Goal: Navigation & Orientation: Find specific page/section

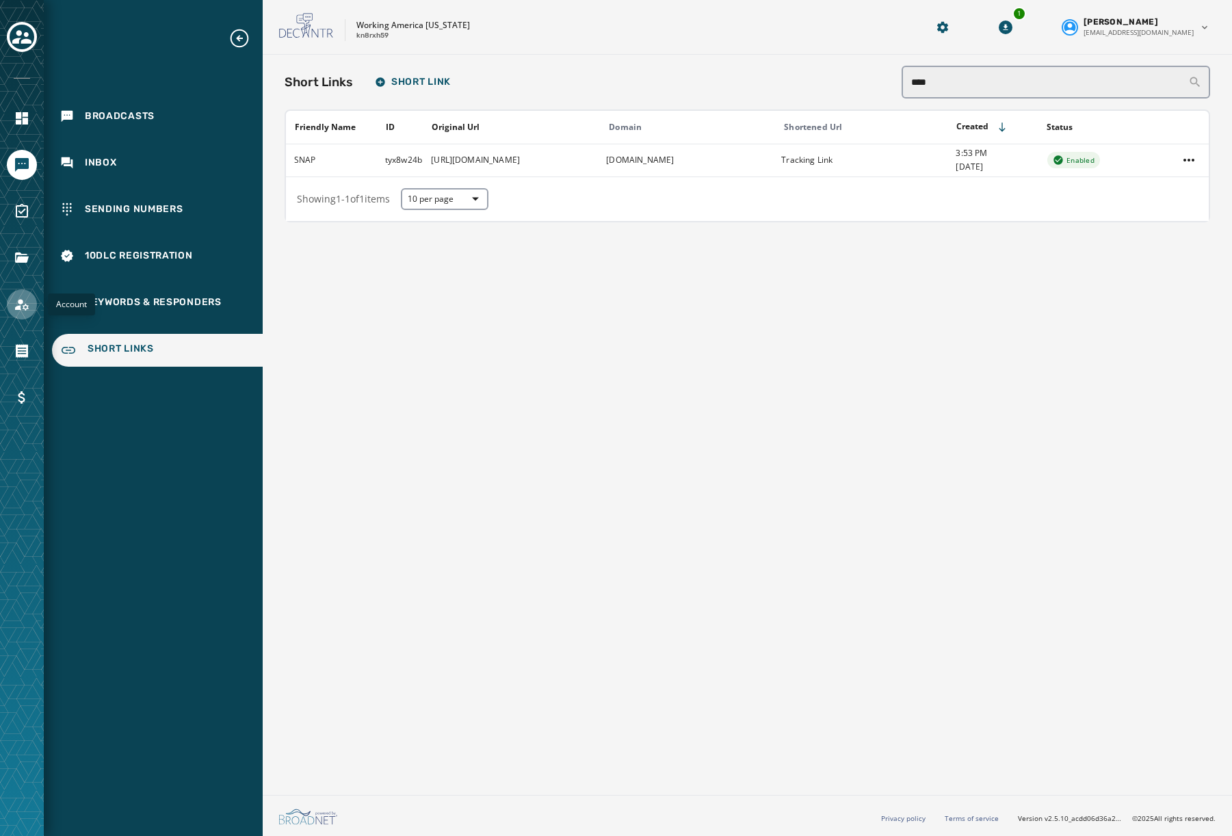
click at [27, 298] on icon "Navigate to Account" at bounding box center [22, 304] width 16 height 16
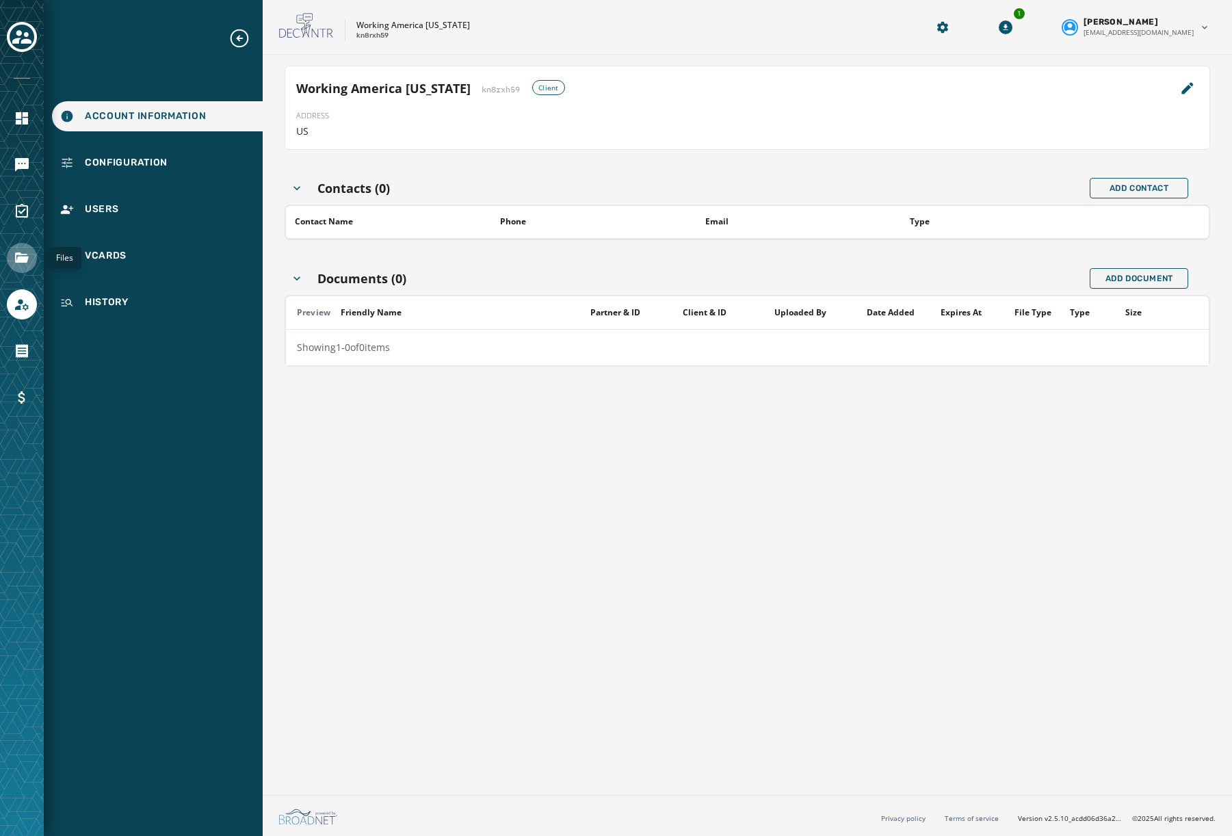
click at [18, 259] on icon "Navigate to Files" at bounding box center [22, 257] width 14 height 10
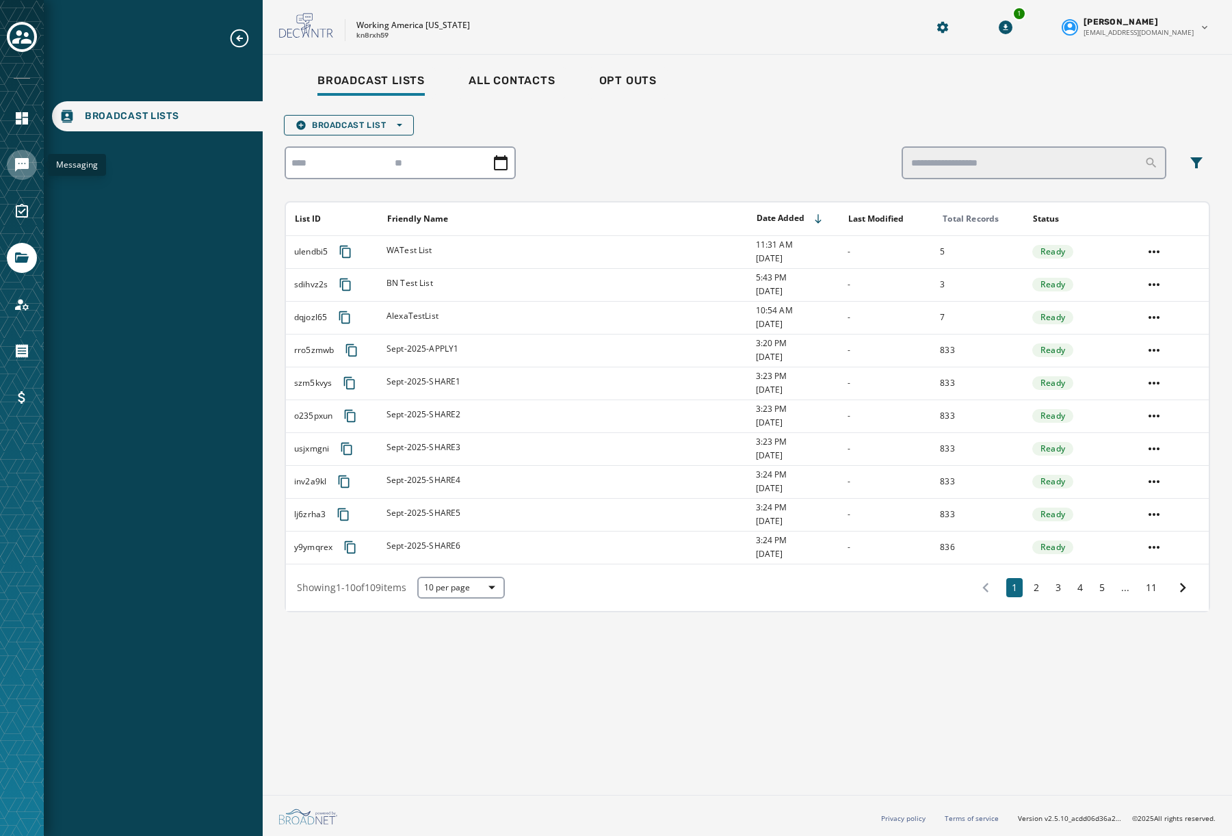
click at [23, 168] on icon "Navigate to Messaging" at bounding box center [22, 165] width 14 height 14
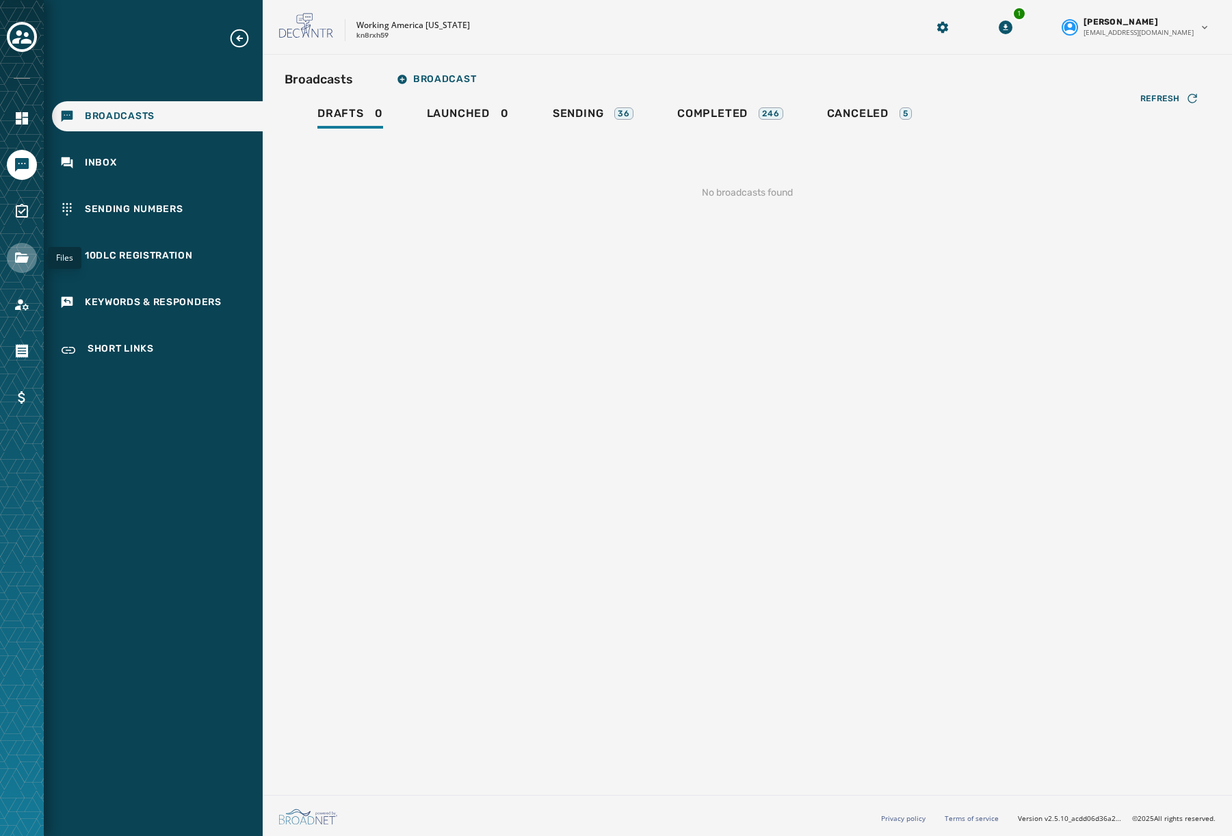
click at [25, 260] on icon "Navigate to Files" at bounding box center [22, 257] width 14 height 10
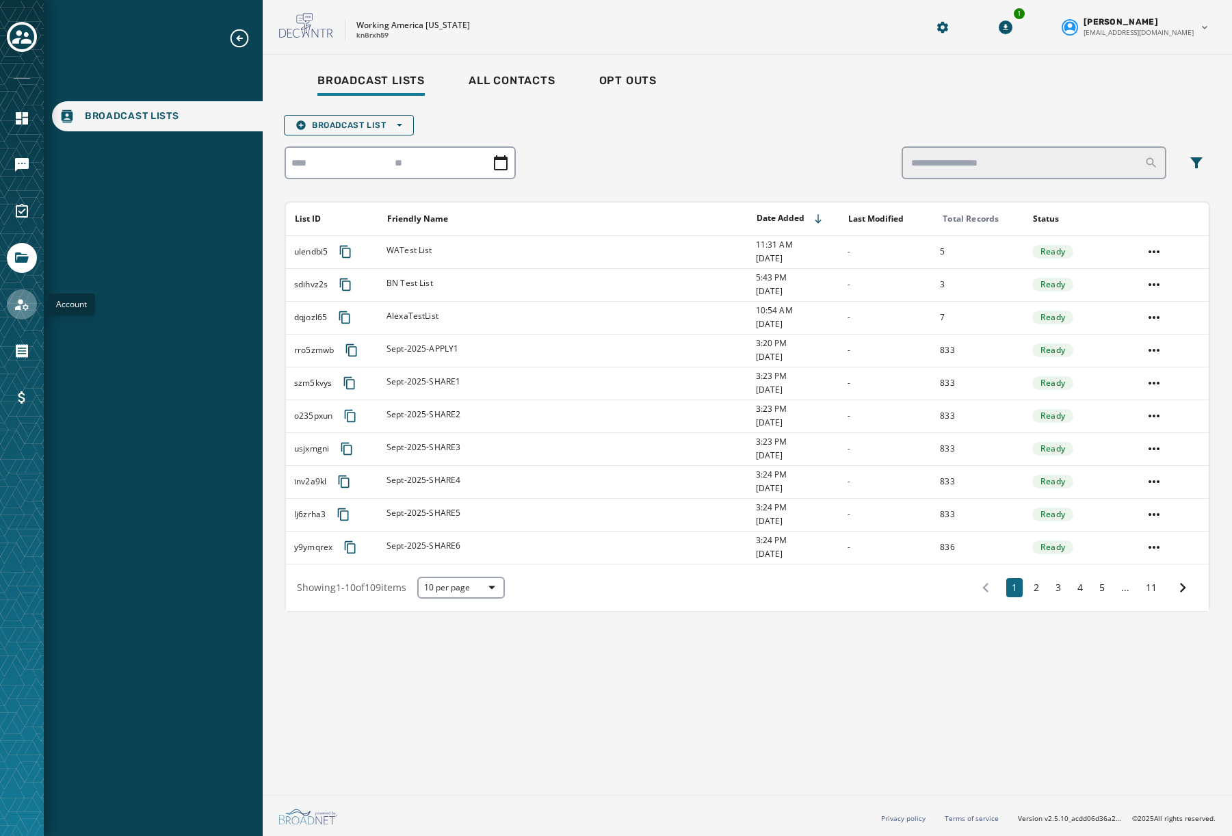
click at [21, 307] on icon "Navigate to Account" at bounding box center [22, 305] width 14 height 12
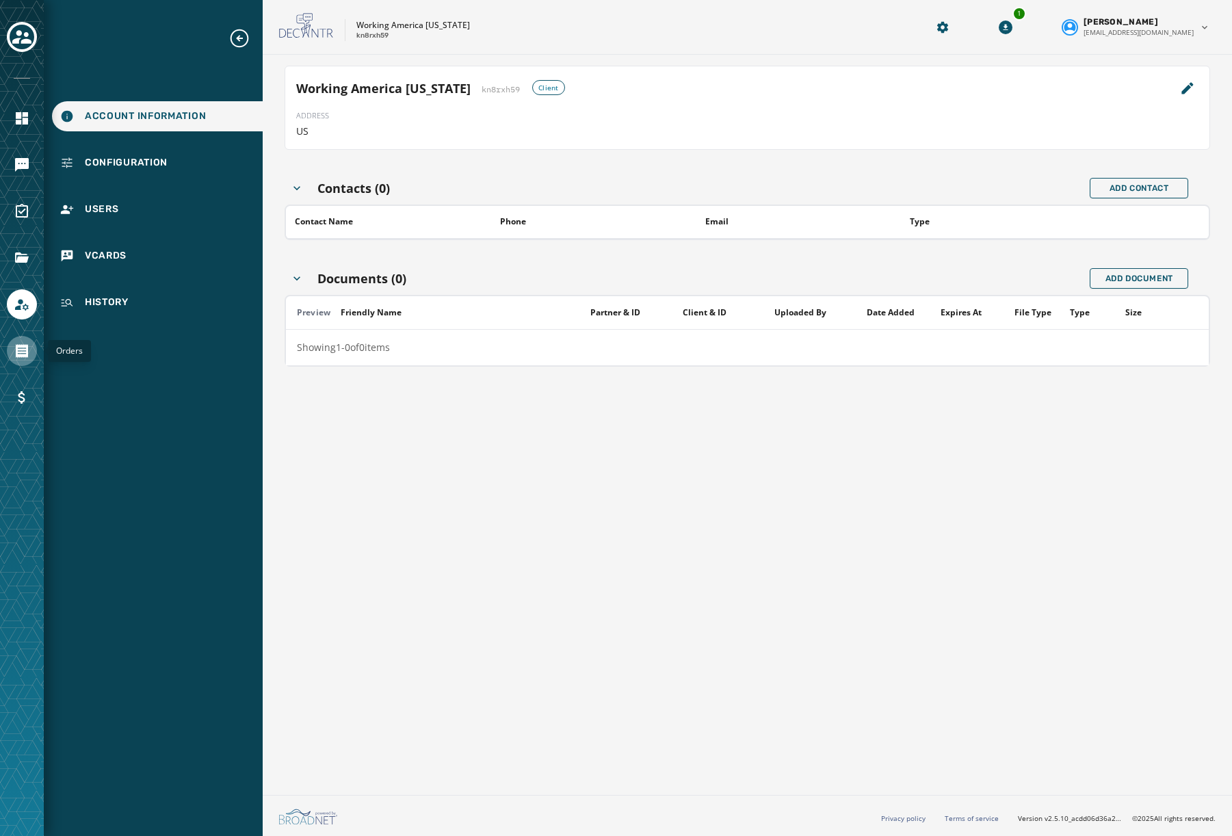
click at [21, 352] on icon "Navigate to Orders" at bounding box center [22, 351] width 12 height 14
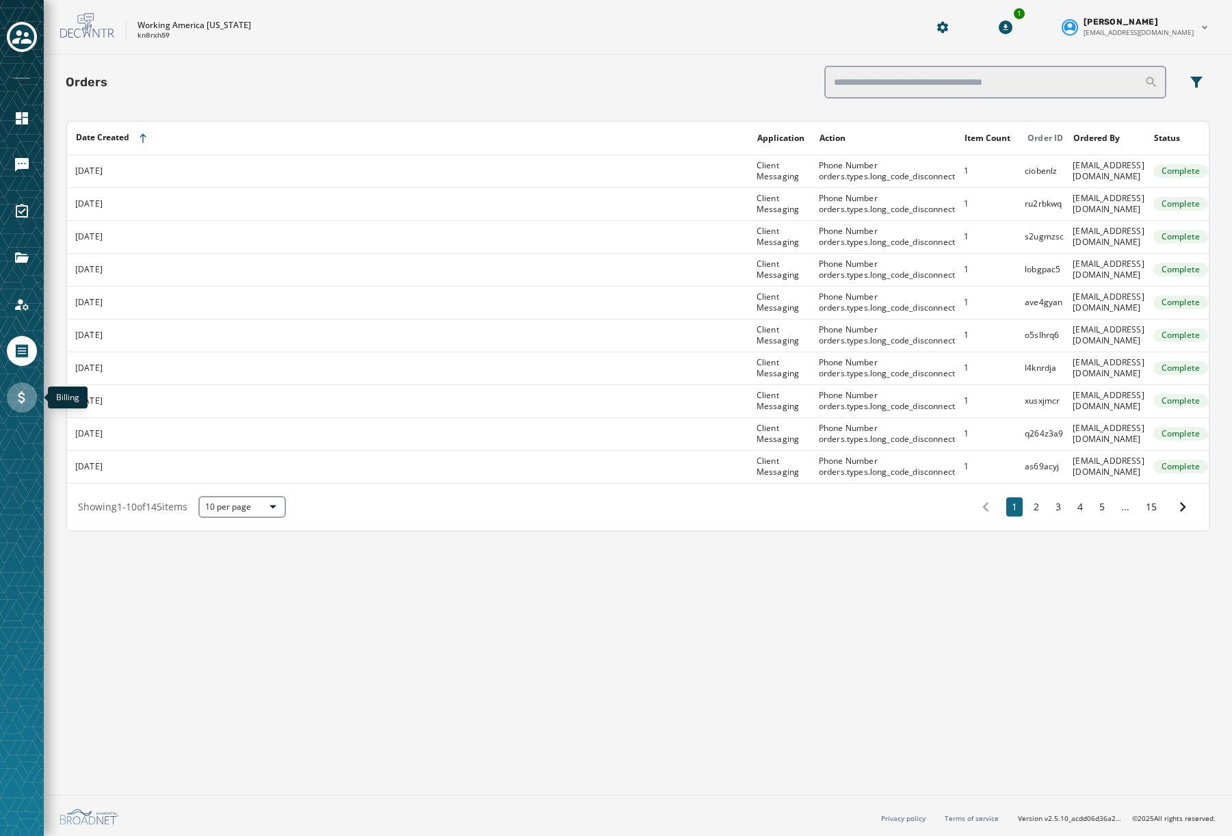
click at [15, 404] on icon "Navigate to Billing" at bounding box center [22, 397] width 16 height 16
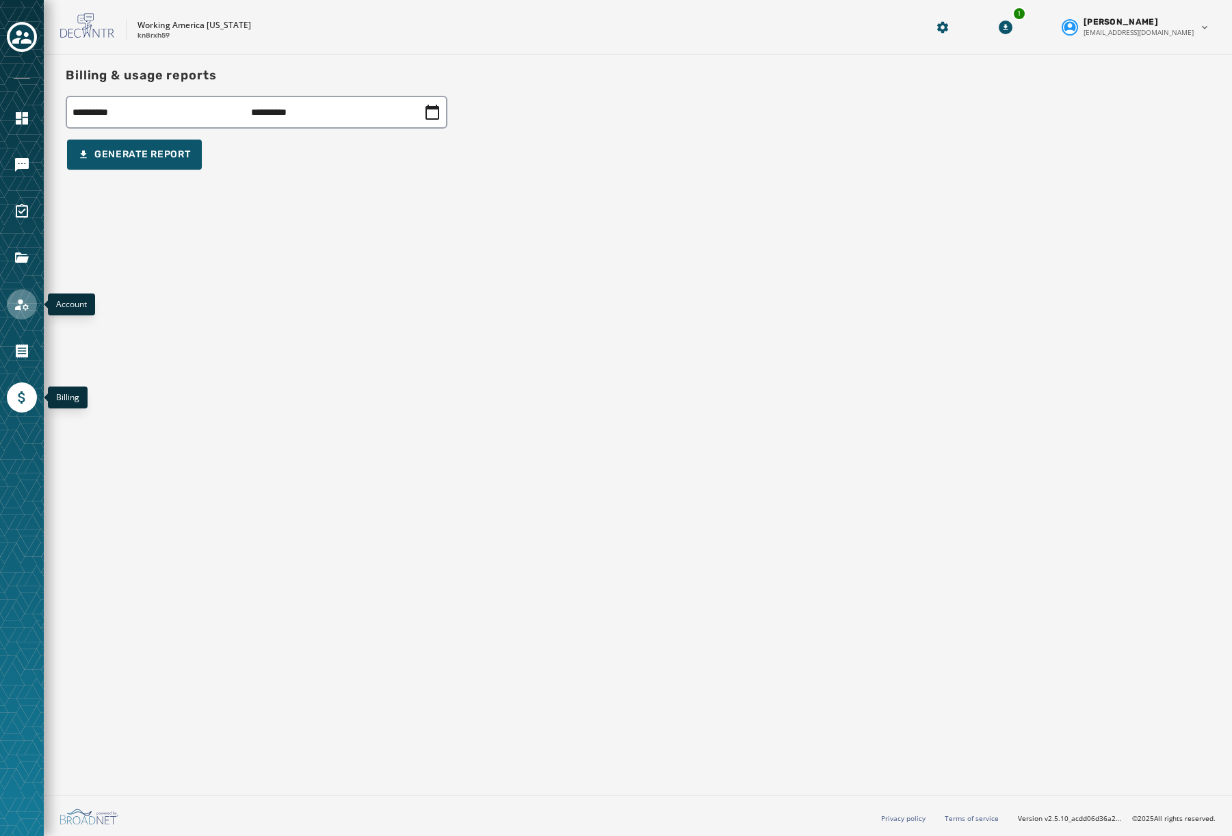
click at [17, 299] on icon "Navigate to Account" at bounding box center [22, 304] width 16 height 16
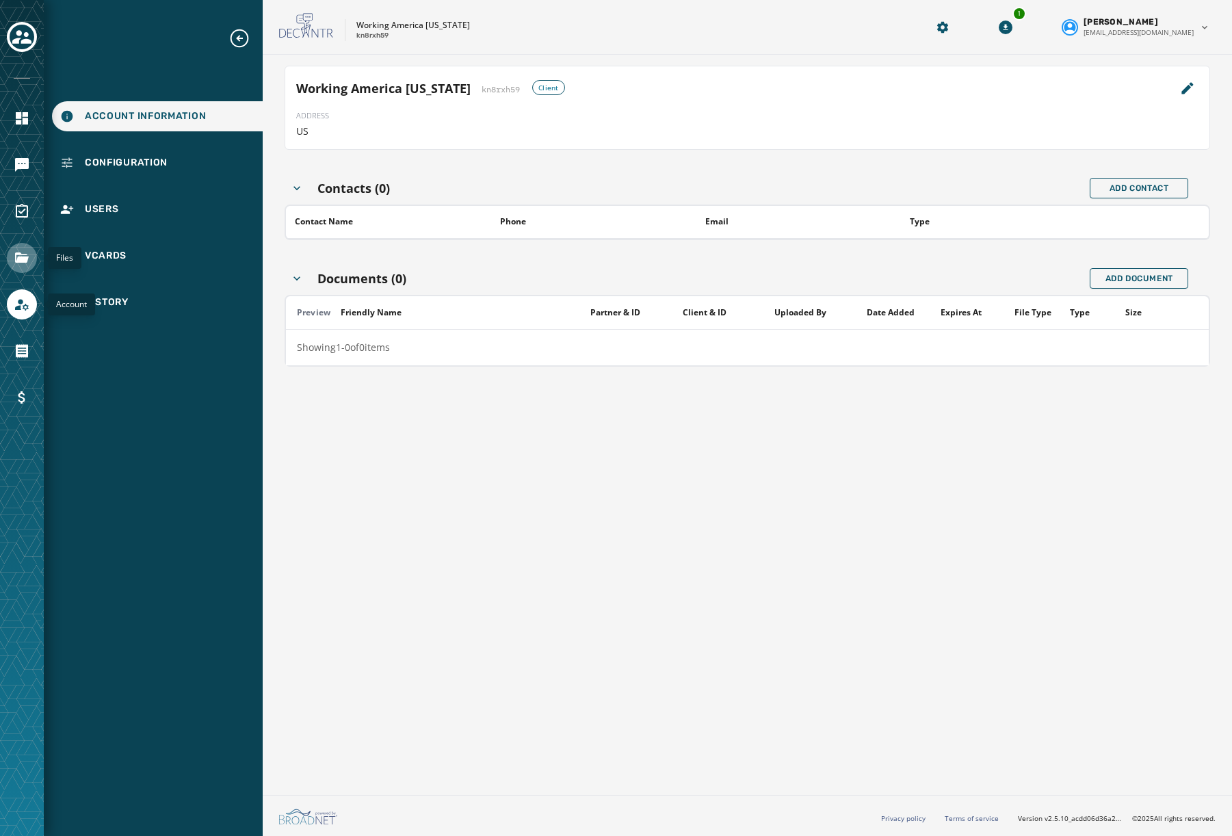
click at [25, 257] on icon "Navigate to Files" at bounding box center [22, 257] width 14 height 10
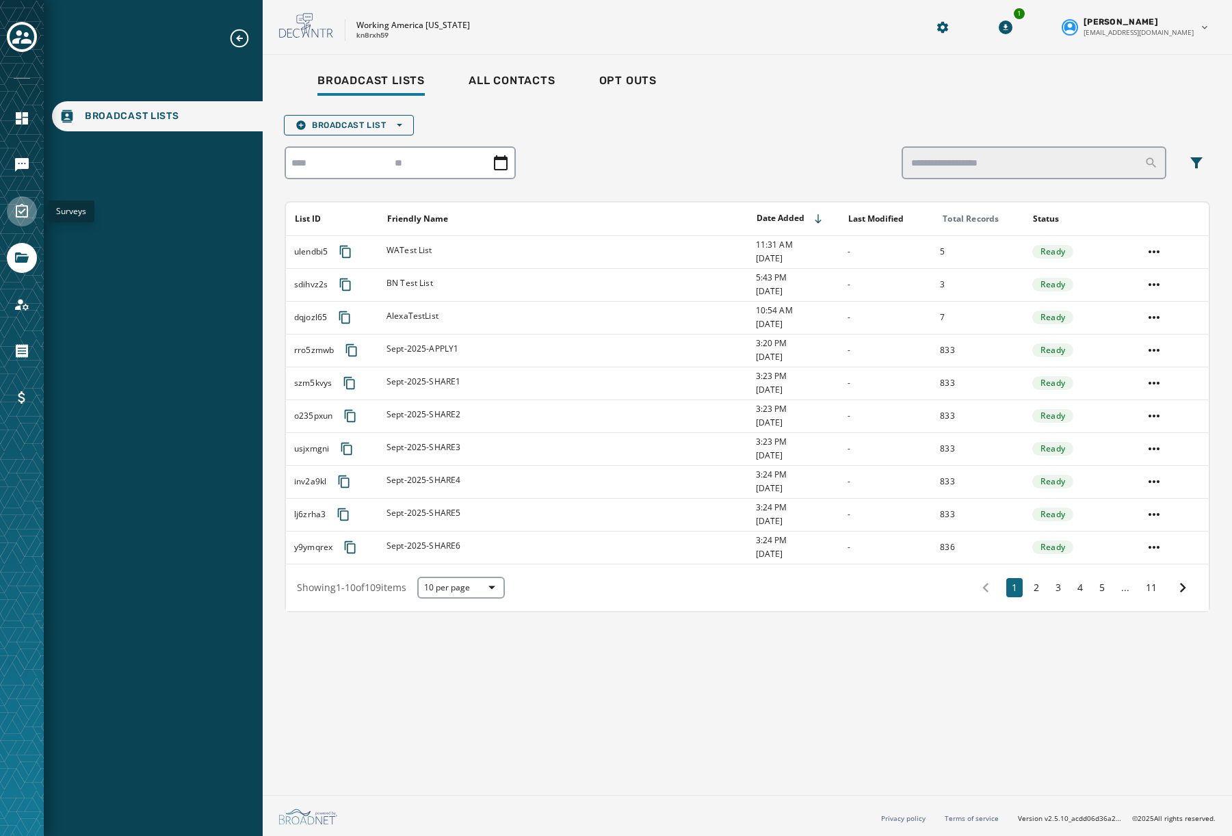
click at [27, 216] on icon "Navigate to Surveys" at bounding box center [22, 211] width 12 height 14
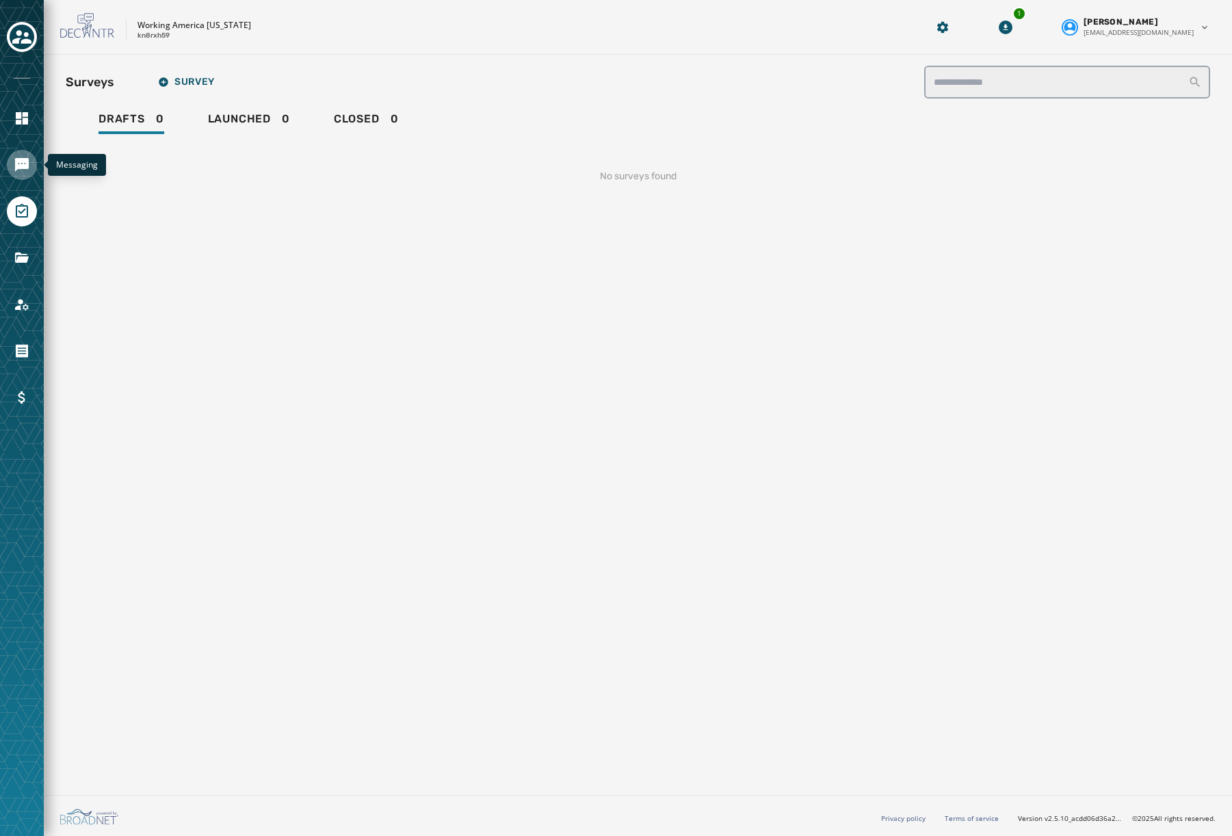
click at [21, 160] on icon "Navigate to Messaging" at bounding box center [22, 165] width 14 height 14
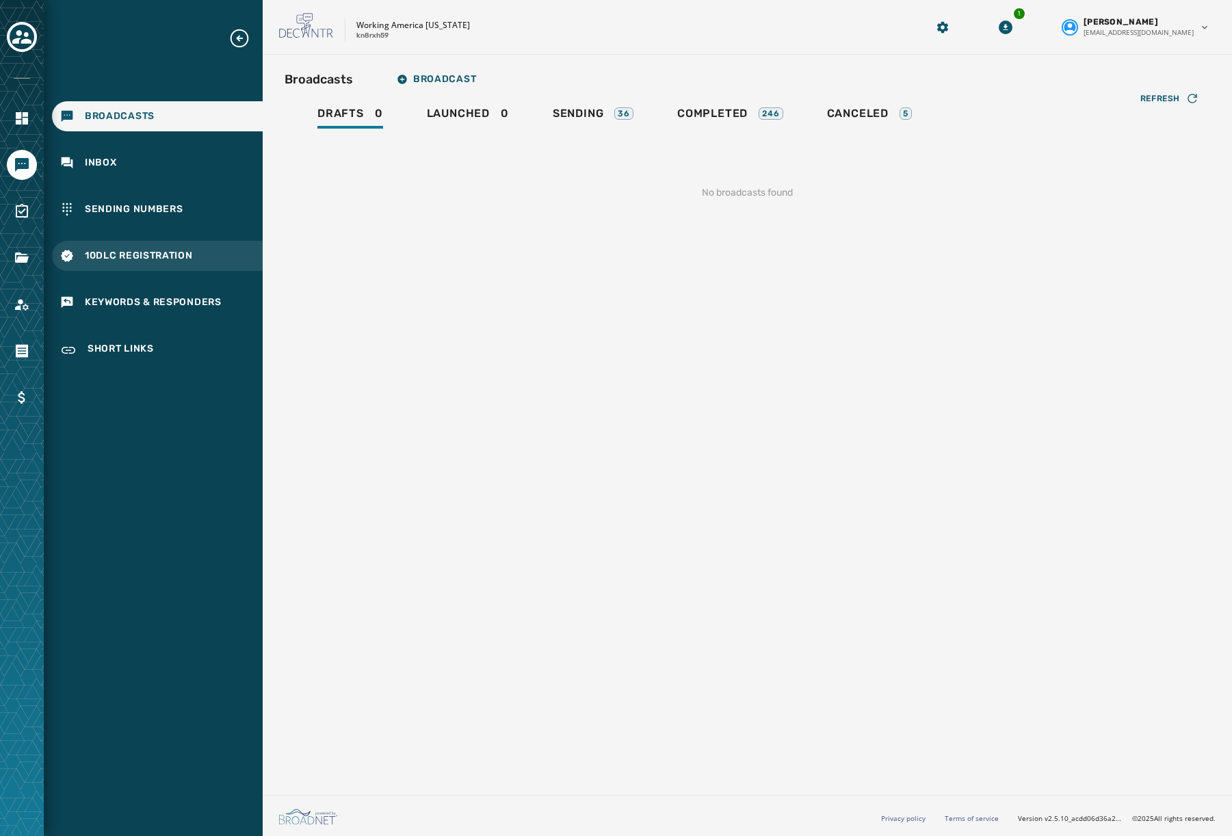
click at [150, 260] on span "10DLC Registration" at bounding box center [139, 256] width 108 height 14
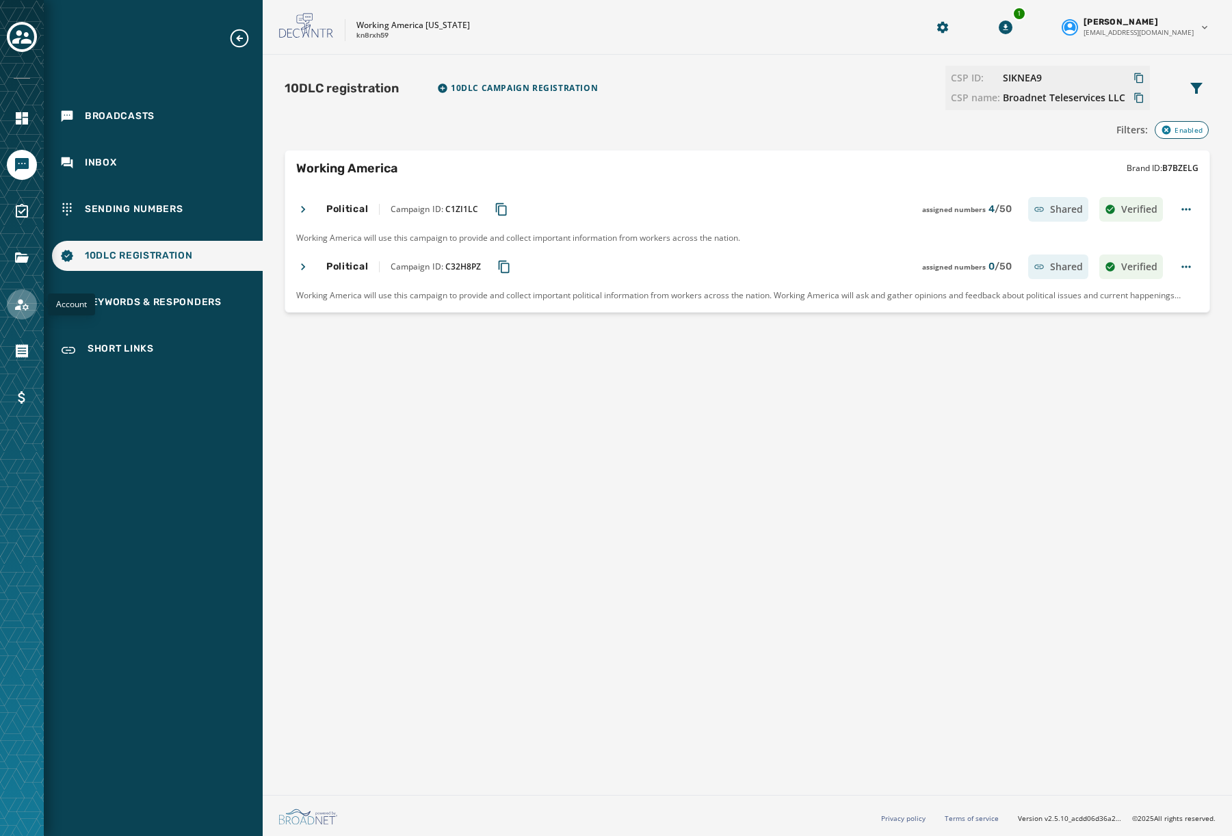
click at [14, 306] on icon "Navigate to Account" at bounding box center [22, 304] width 16 height 16
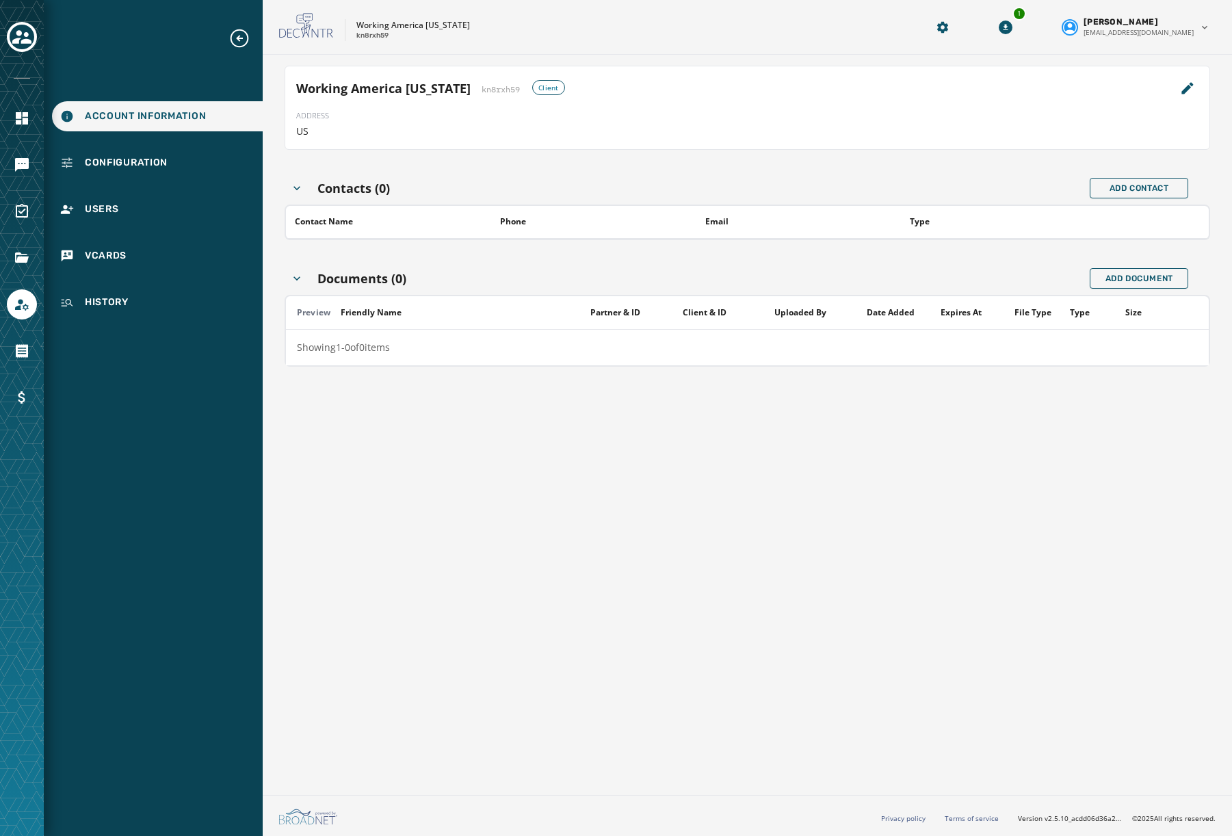
click at [244, 38] on icon "Expand sub nav menu" at bounding box center [240, 38] width 22 height 22
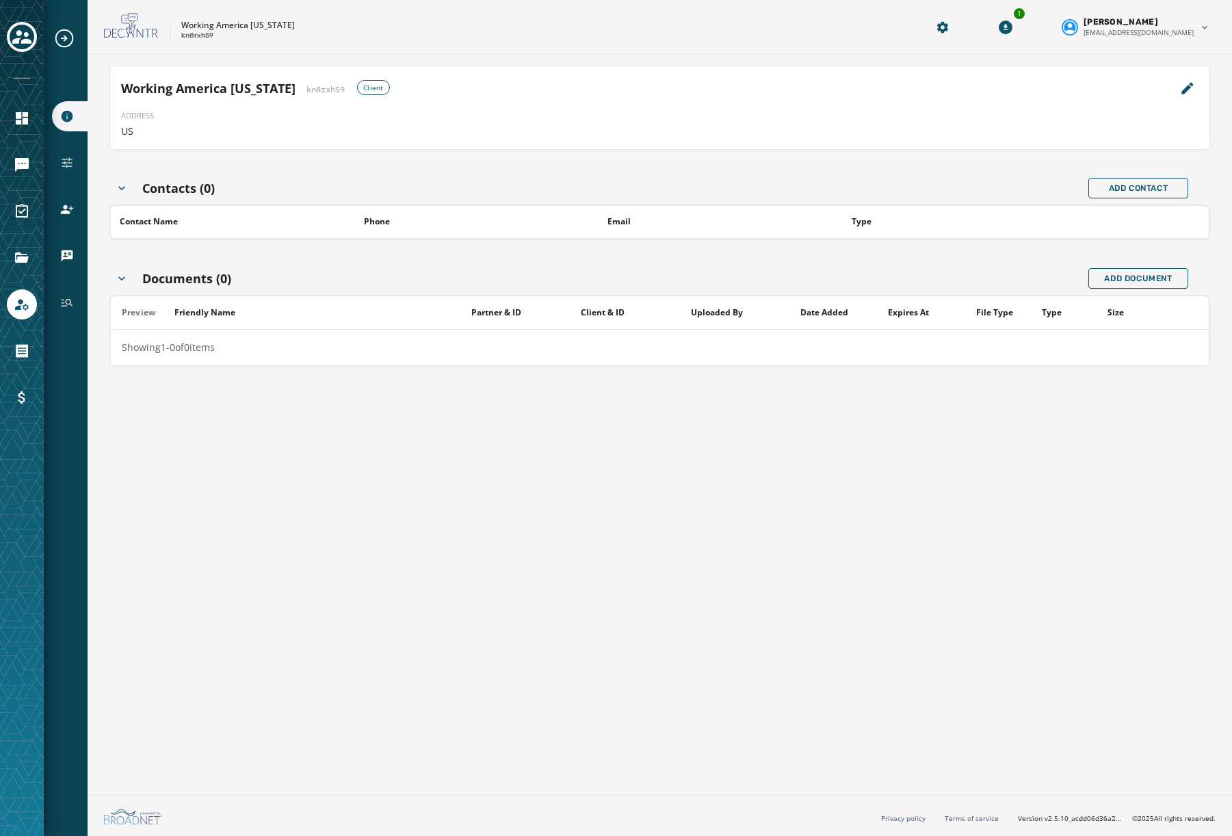
click at [533, 539] on div "Working America [US_STATE] kn8rxh59 Client ADDRESS US Contacts (0) Add Contact …" at bounding box center [660, 422] width 1145 height 735
